Goal: Task Accomplishment & Management: Manage account settings

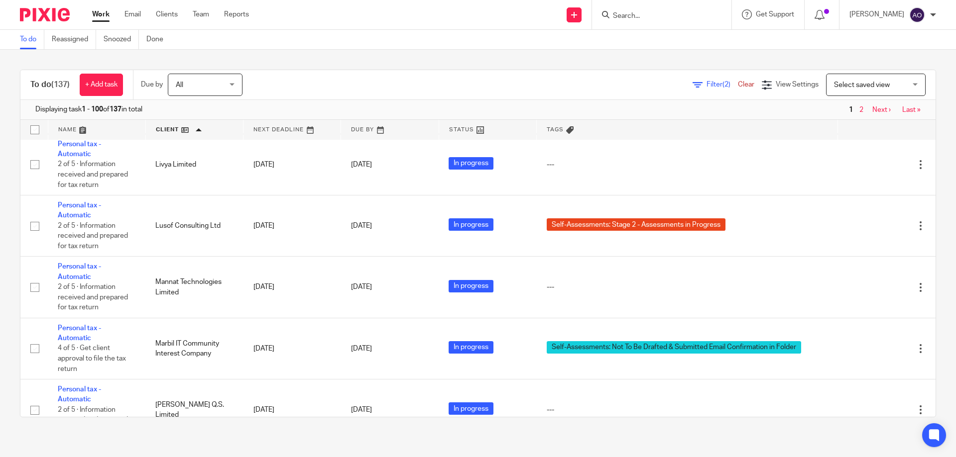
scroll to position [4031, 0]
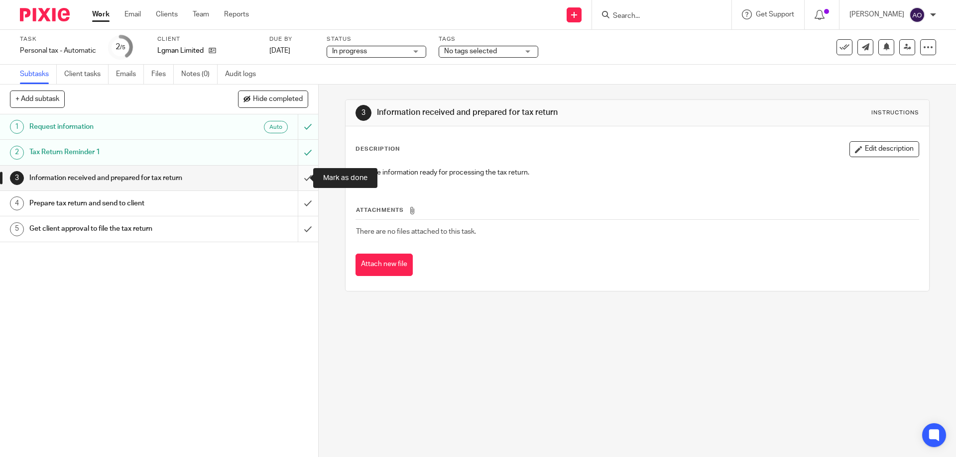
click at [299, 178] on input "submit" at bounding box center [159, 178] width 318 height 25
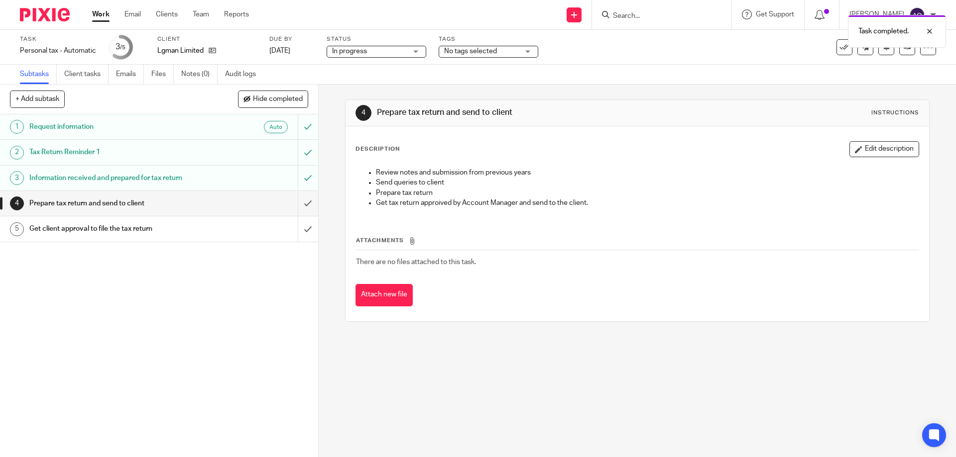
click at [527, 49] on div "No tags selected" at bounding box center [488, 52] width 100 height 12
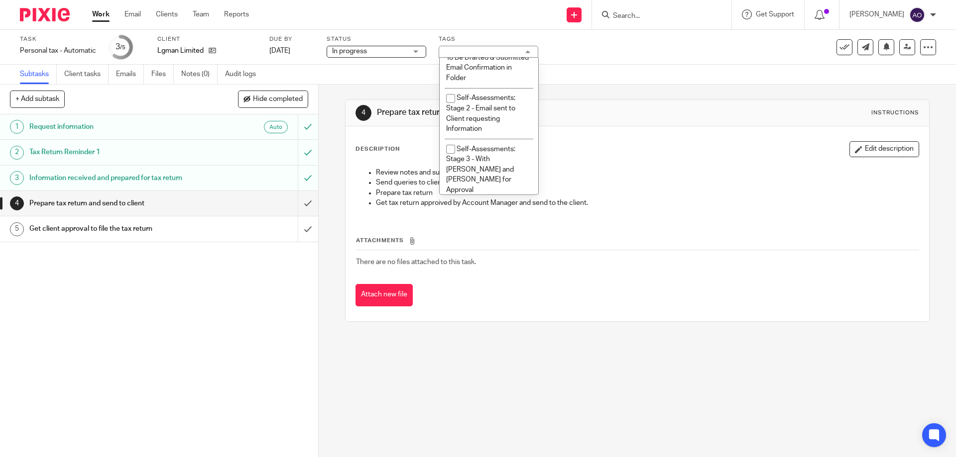
scroll to position [221, 0]
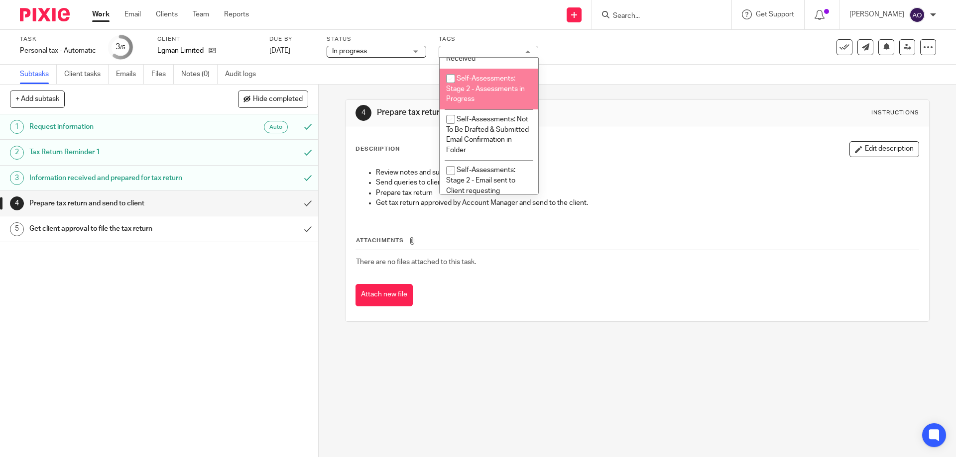
click at [449, 79] on input "checkbox" at bounding box center [450, 78] width 19 height 19
checkbox input "true"
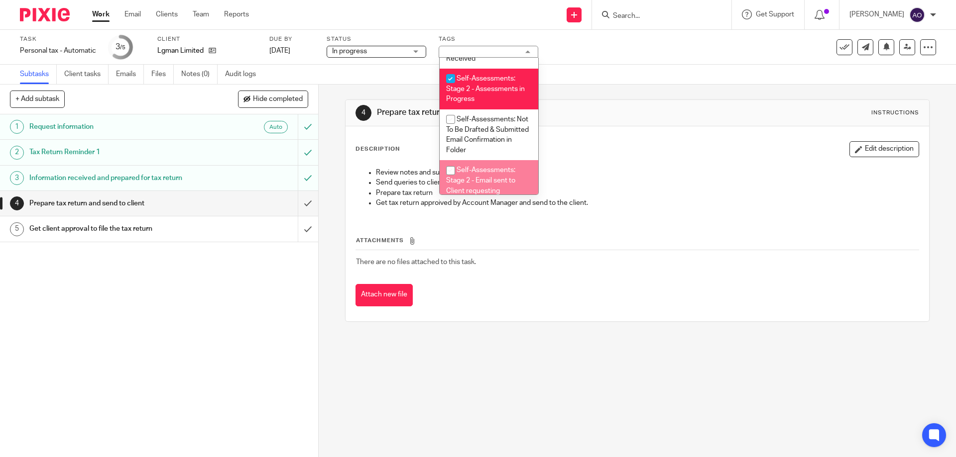
click at [449, 169] on input "checkbox" at bounding box center [450, 170] width 19 height 19
checkbox input "true"
click at [253, 304] on div "1 Request information Auto 2 Tax Return Reminder 1 3 Information received and p…" at bounding box center [159, 285] width 318 height 343
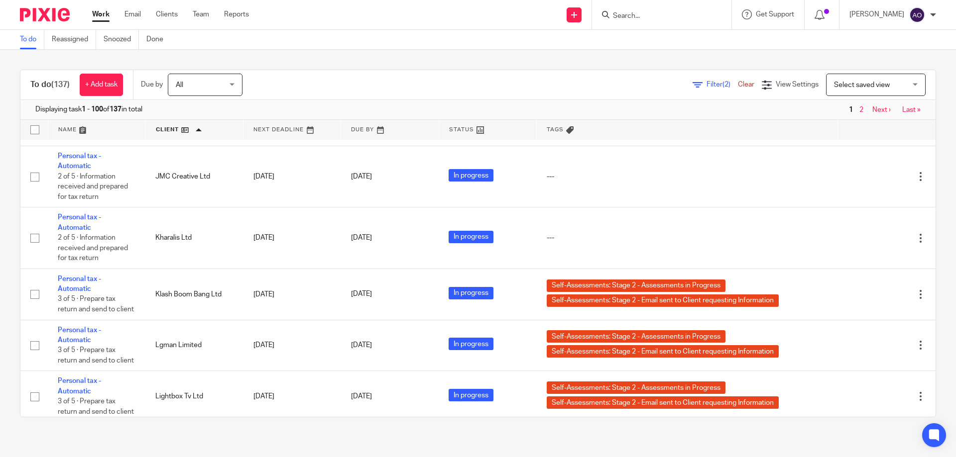
scroll to position [3932, 0]
